Goal: Check status: Check status

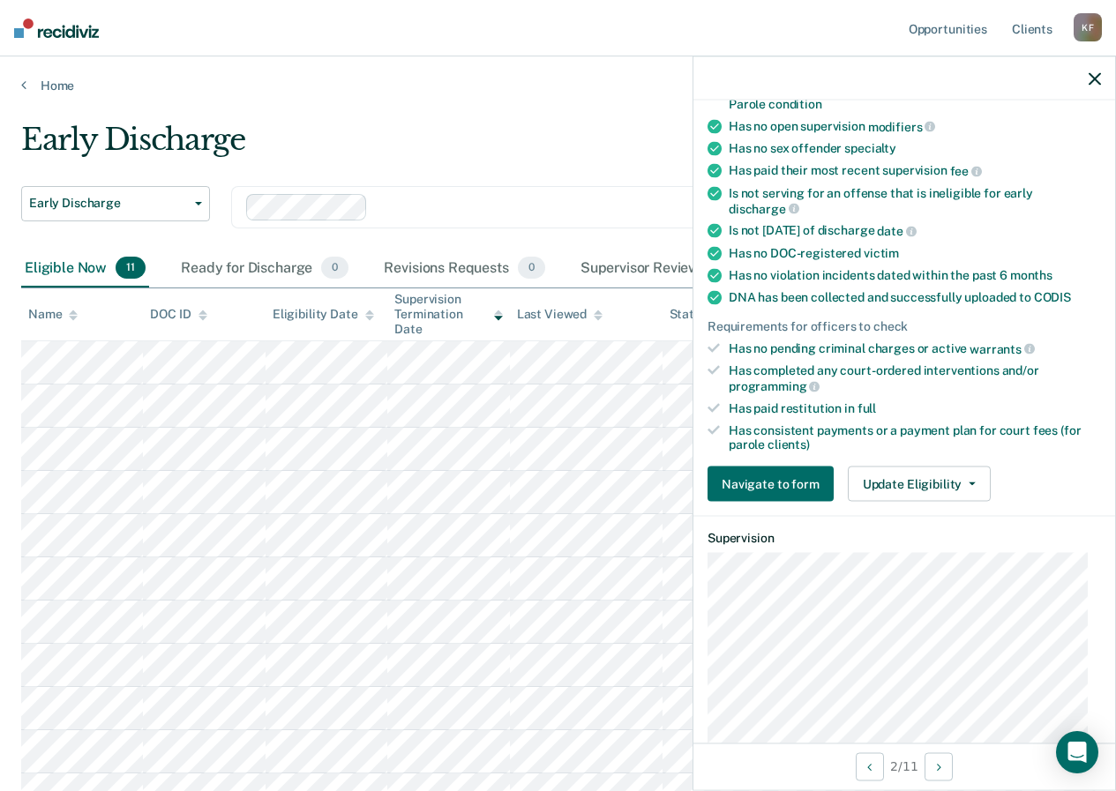
scroll to position [271, 0]
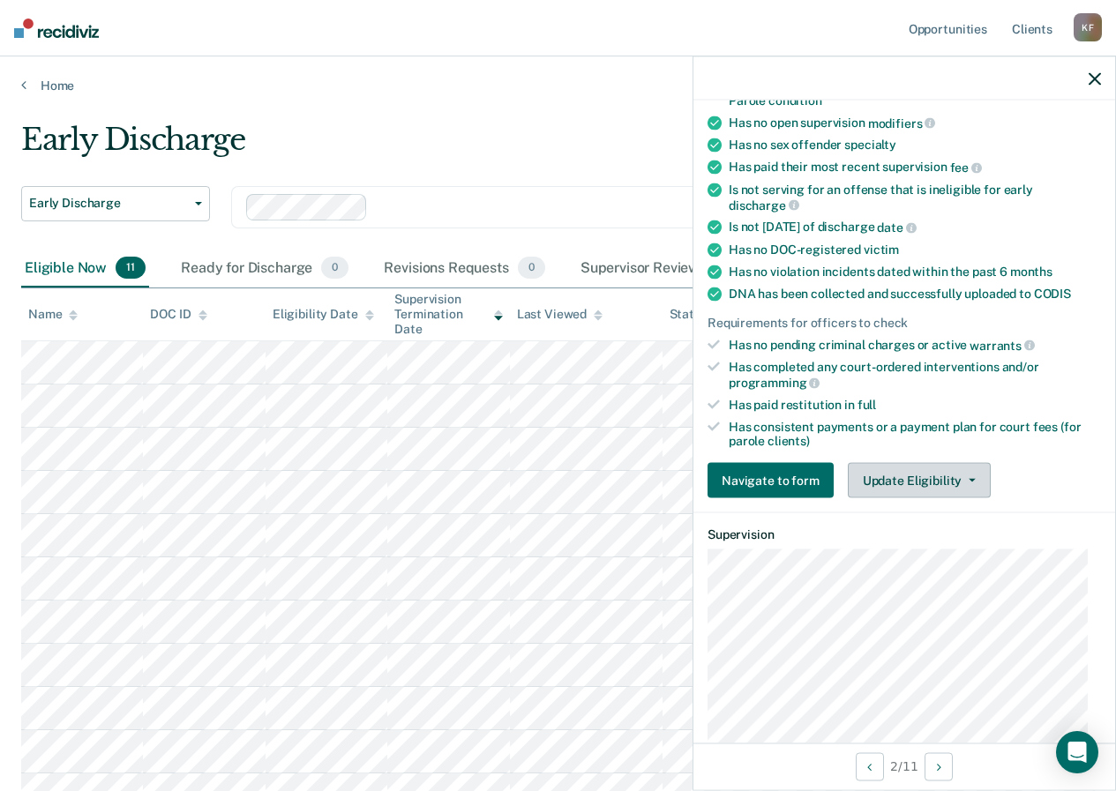
click at [967, 475] on button "Update Eligibility" at bounding box center [919, 480] width 143 height 35
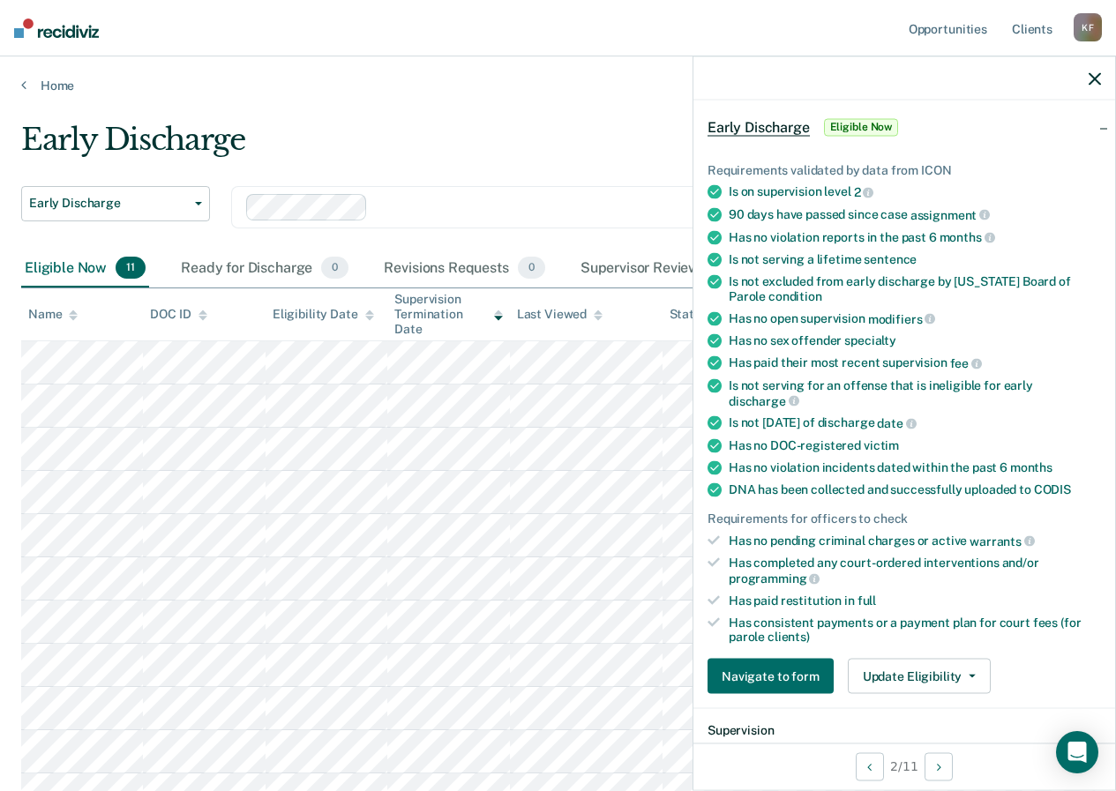
scroll to position [72, 0]
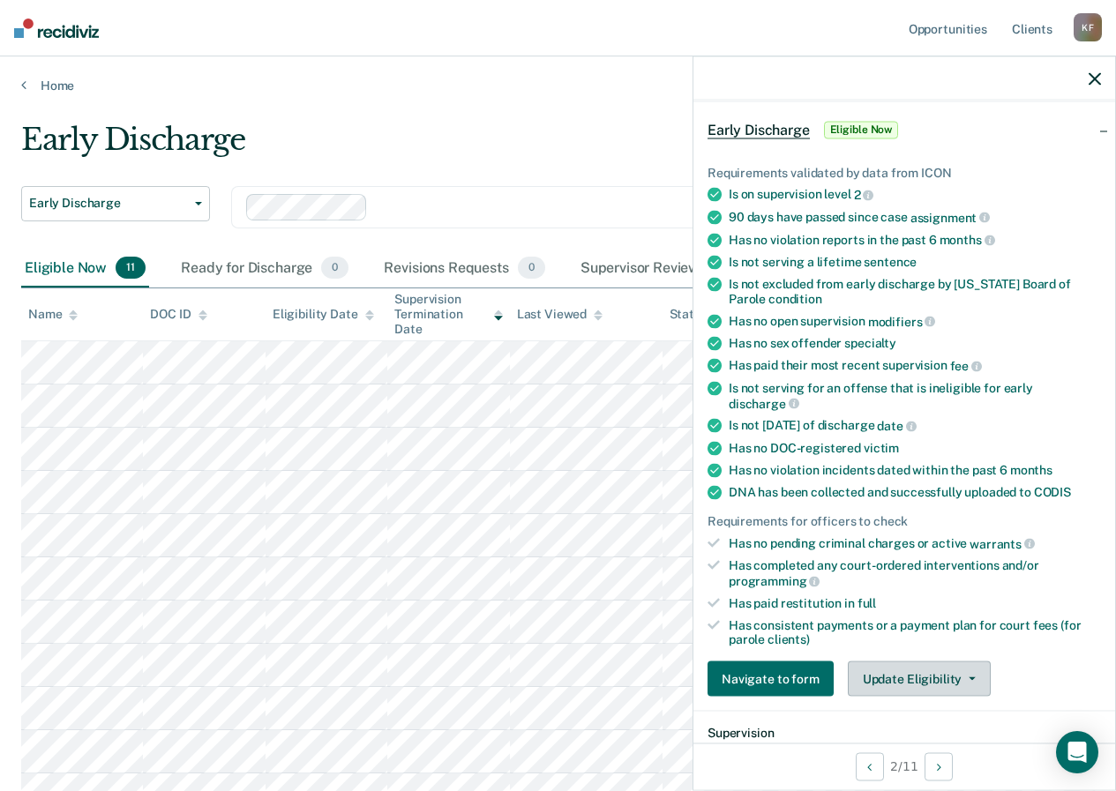
click at [968, 677] on icon "button" at bounding box center [971, 679] width 7 height 4
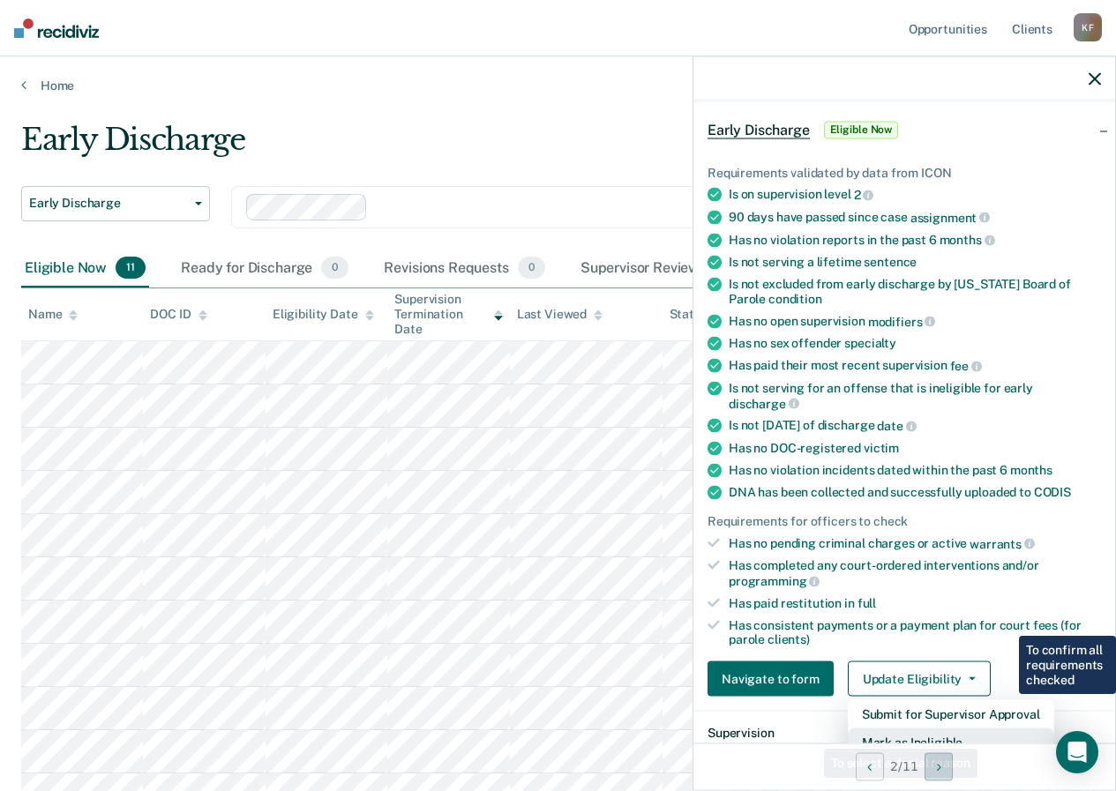
scroll to position [84, 0]
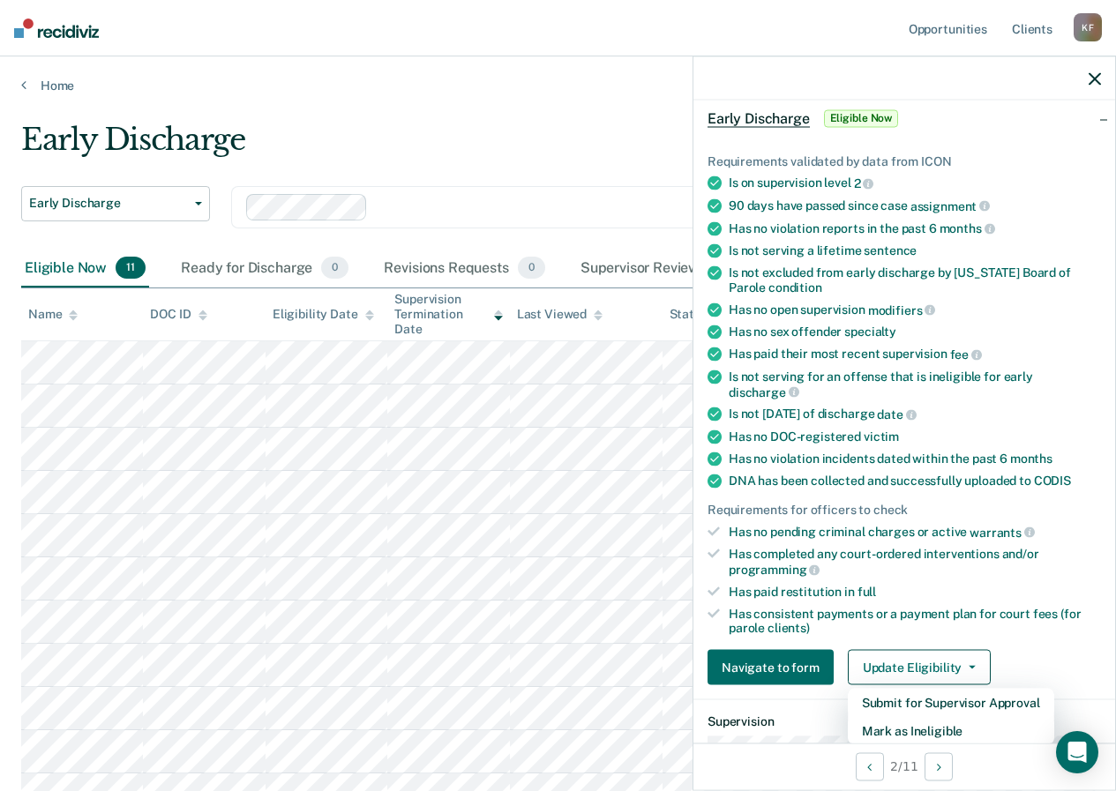
click at [1091, 80] on icon "button" at bounding box center [1094, 78] width 12 height 12
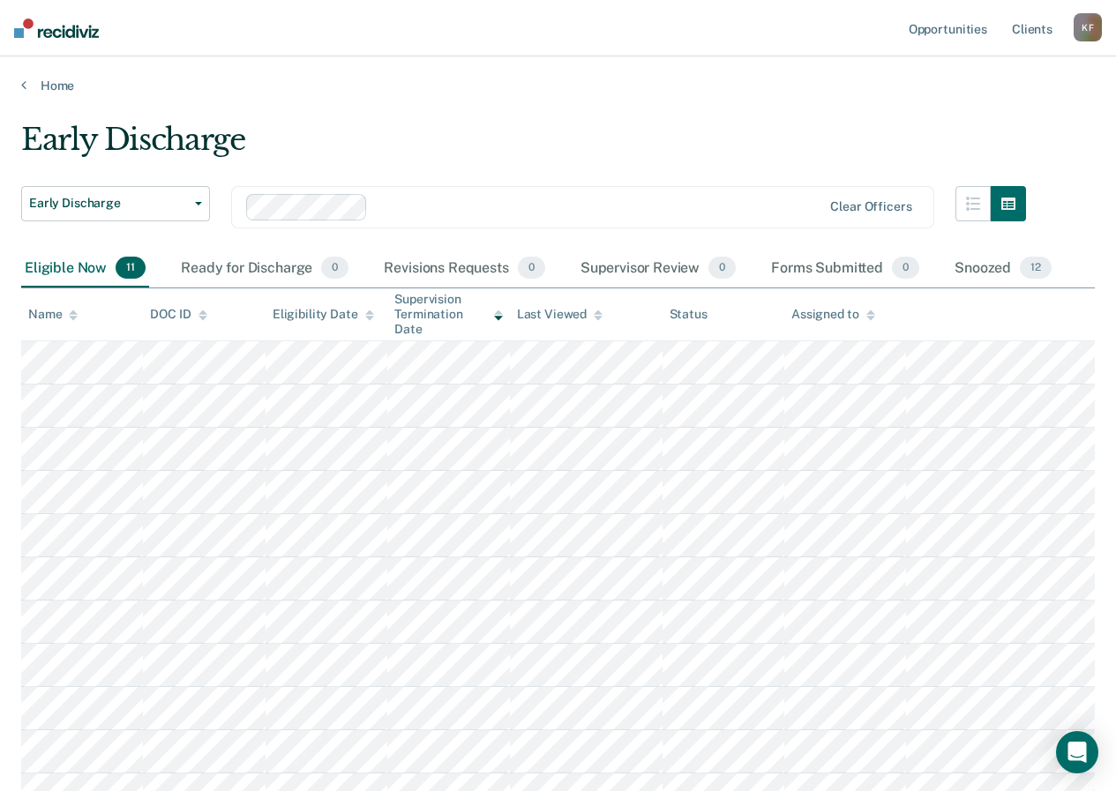
click at [1080, 30] on div "K F" at bounding box center [1087, 27] width 28 height 28
click at [983, 117] on link "Log Out" at bounding box center [1017, 115] width 142 height 15
